Goal: Find contact information: Find contact information

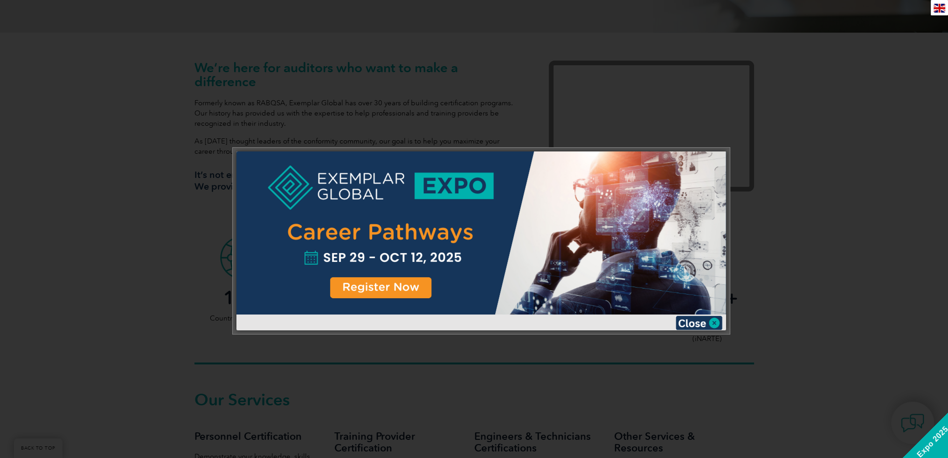
scroll to position [513, 0]
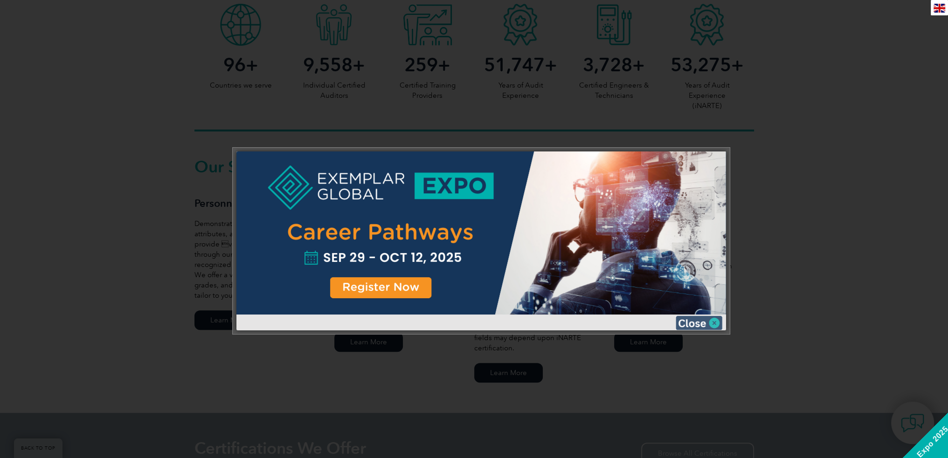
click at [711, 323] on img at bounding box center [699, 323] width 47 height 14
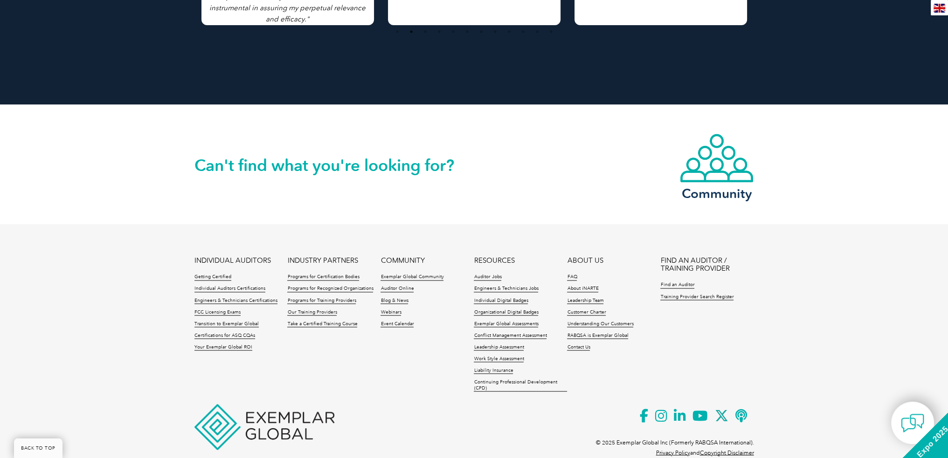
scroll to position [2095, 0]
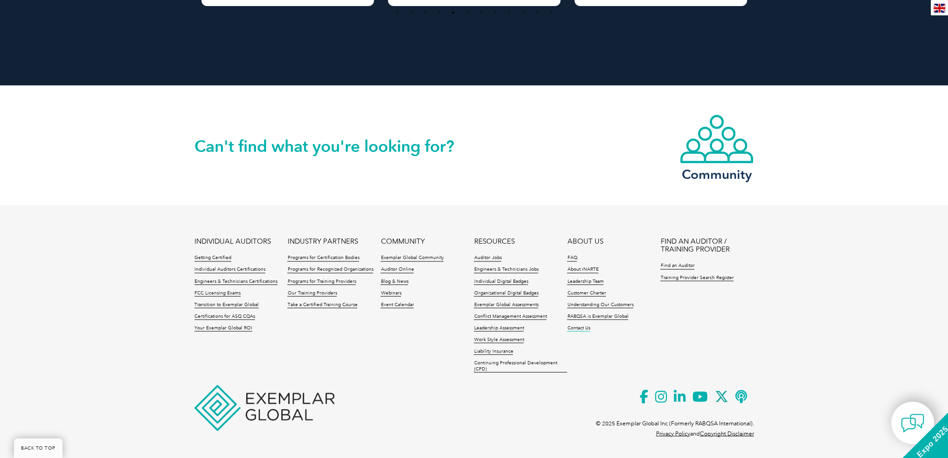
click at [582, 326] on link "Contact Us" at bounding box center [578, 328] width 23 height 7
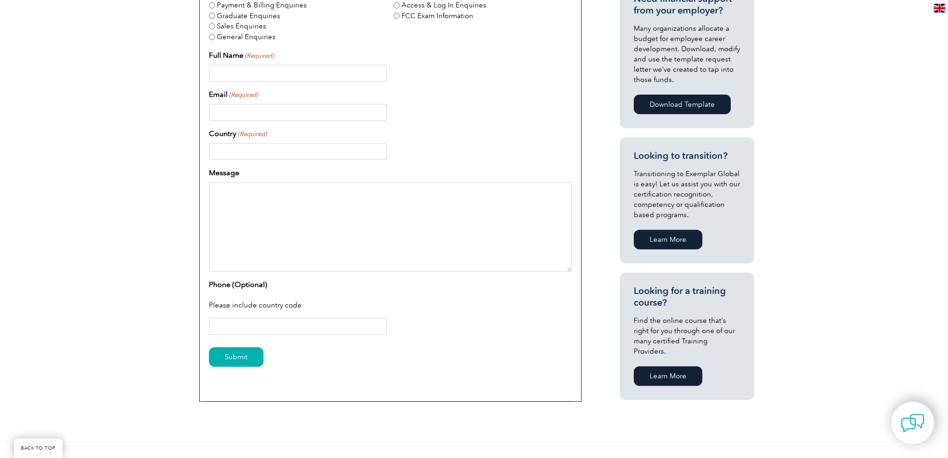
scroll to position [187, 0]
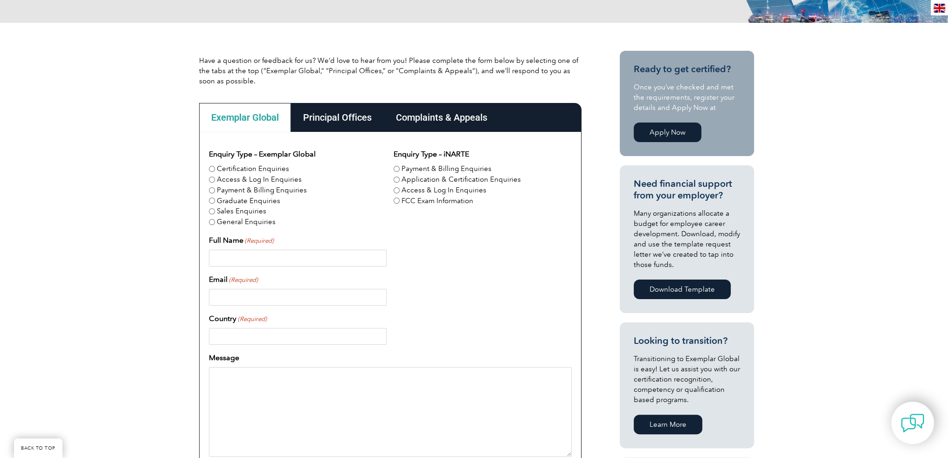
click at [344, 119] on div "Principal Offices" at bounding box center [337, 117] width 93 height 29
